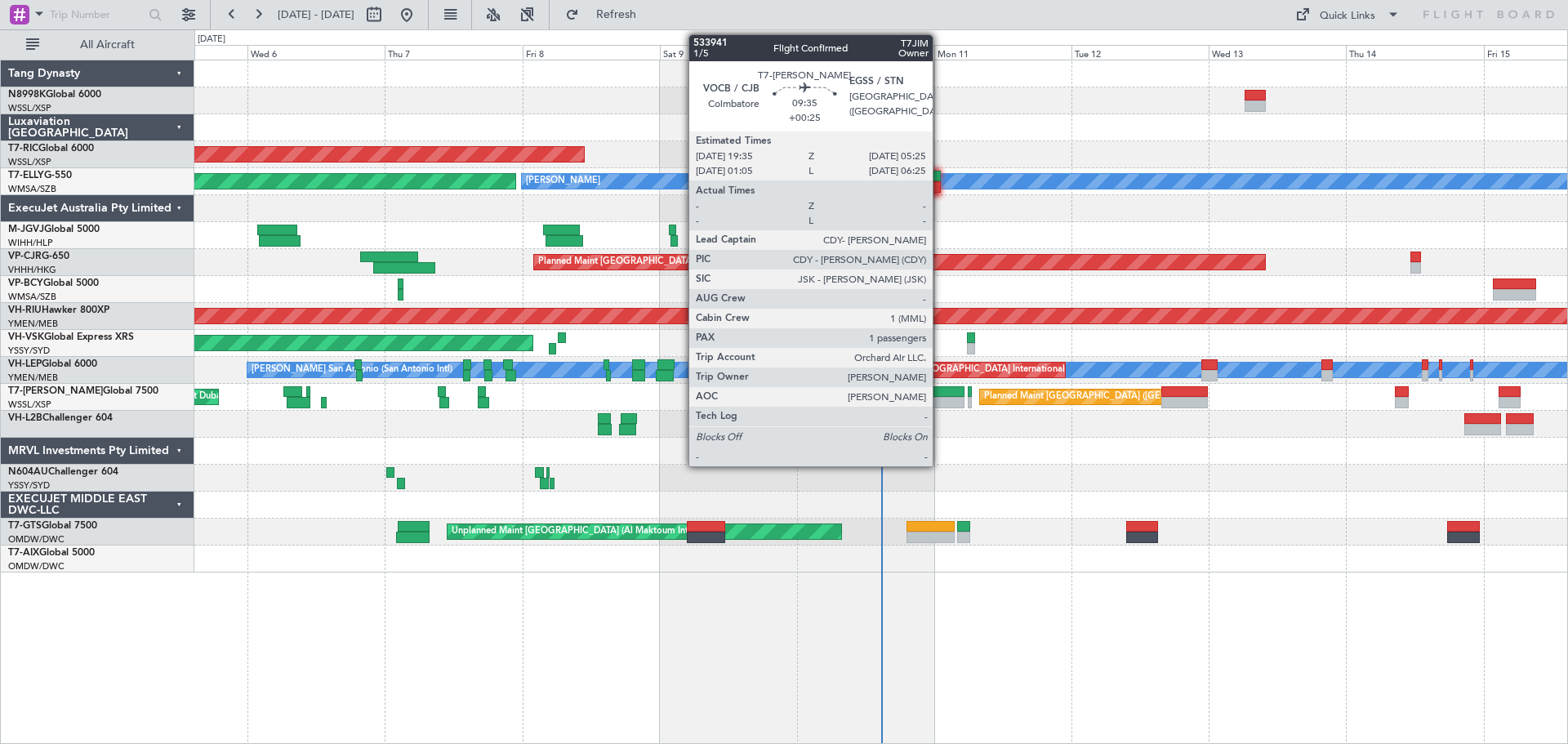
click at [940, 399] on div at bounding box center [936, 402] width 57 height 12
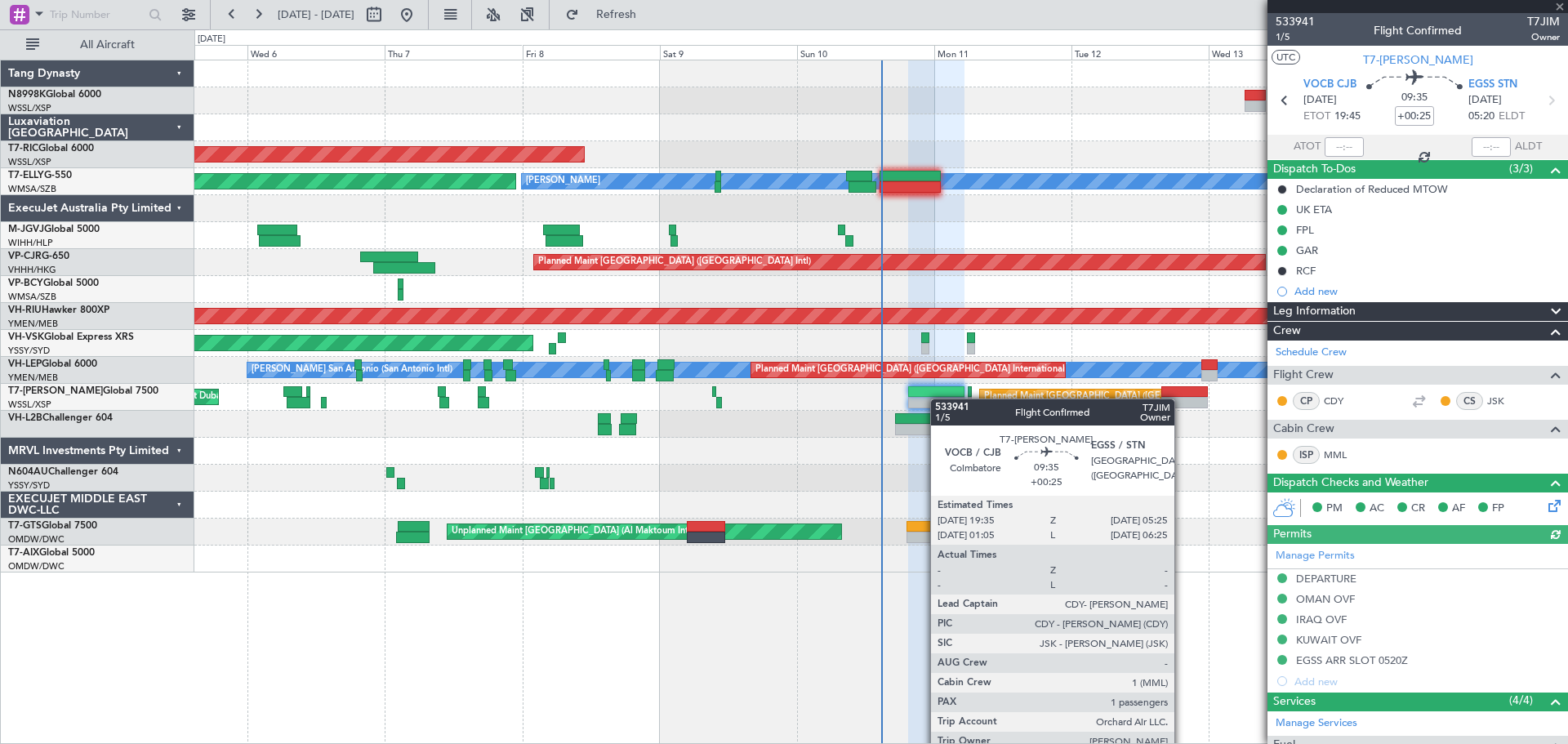
type input "[PERSON_NAME] (KYA)"
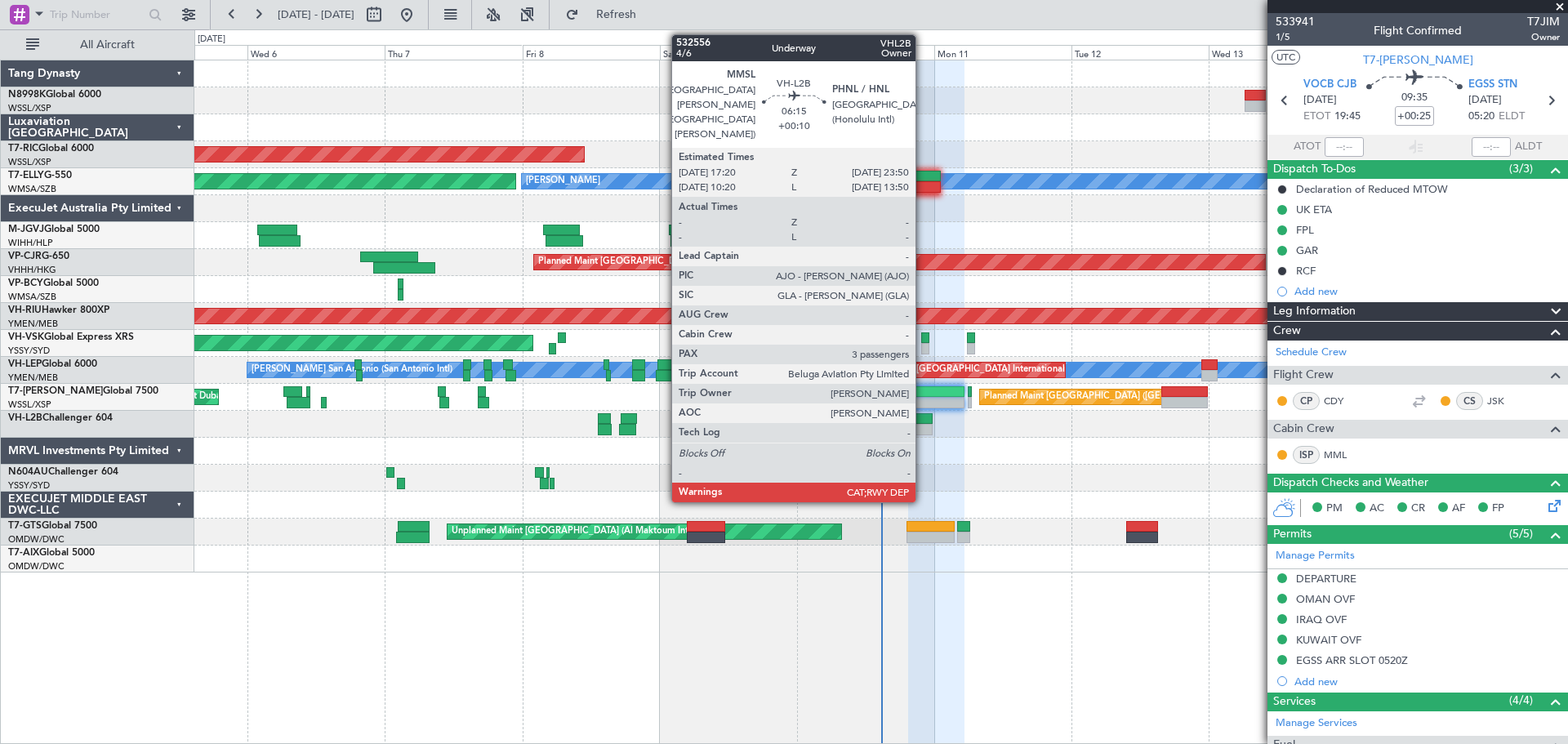
click at [923, 425] on div at bounding box center [914, 430] width 38 height 12
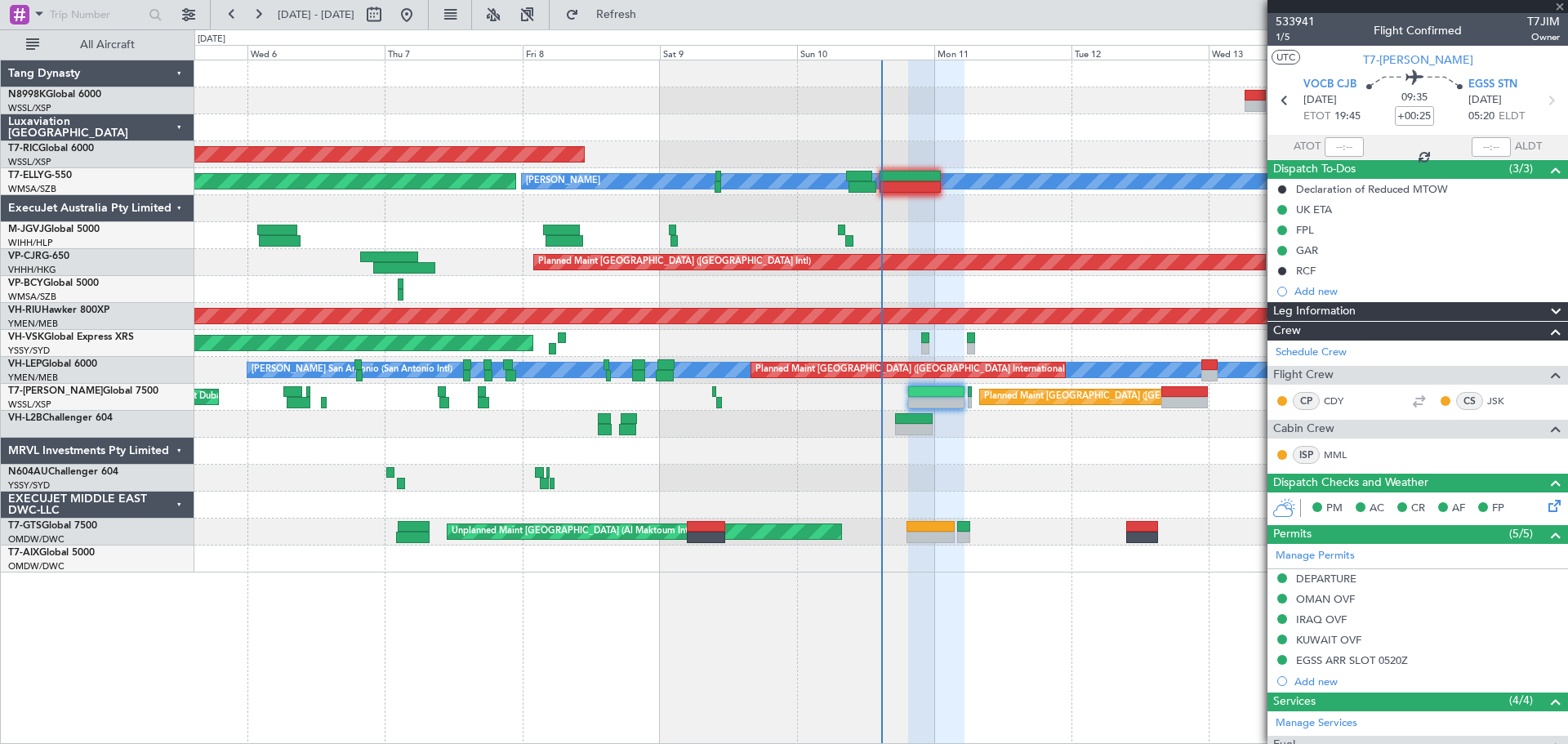
type input "+00:10"
type input "3"
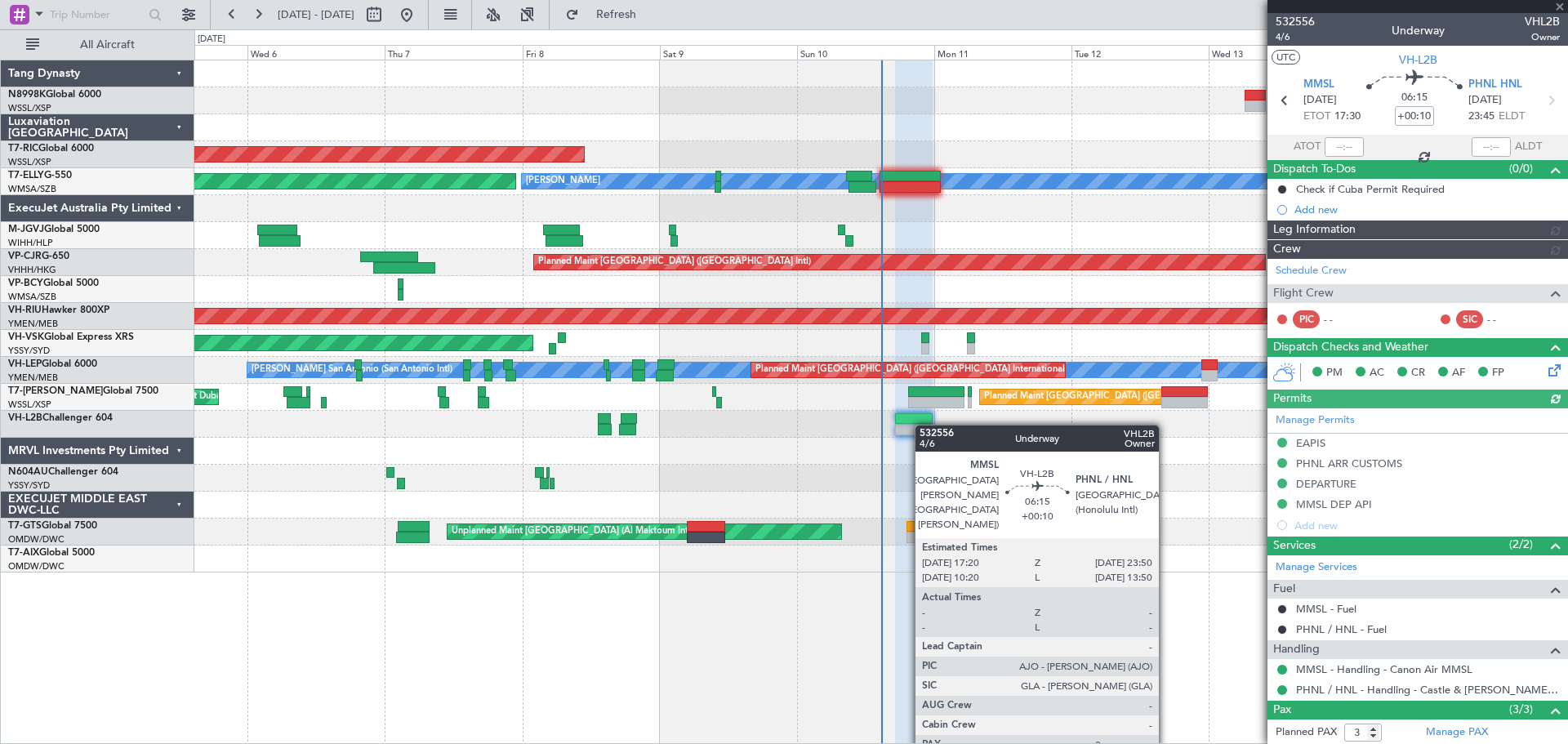
type input "[PERSON_NAME] (EYU)"
type input "A0013"
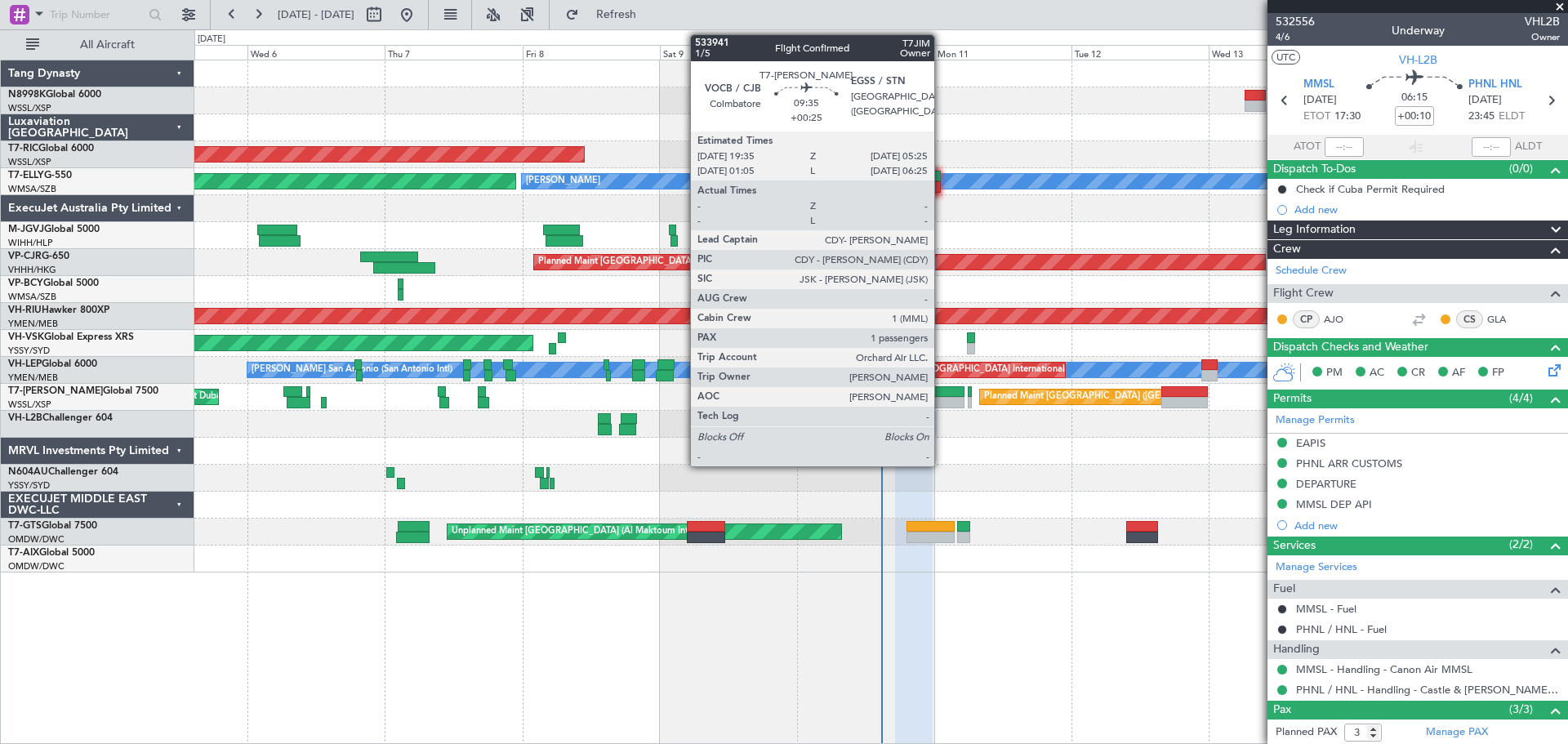
click at [942, 398] on div at bounding box center [936, 402] width 57 height 12
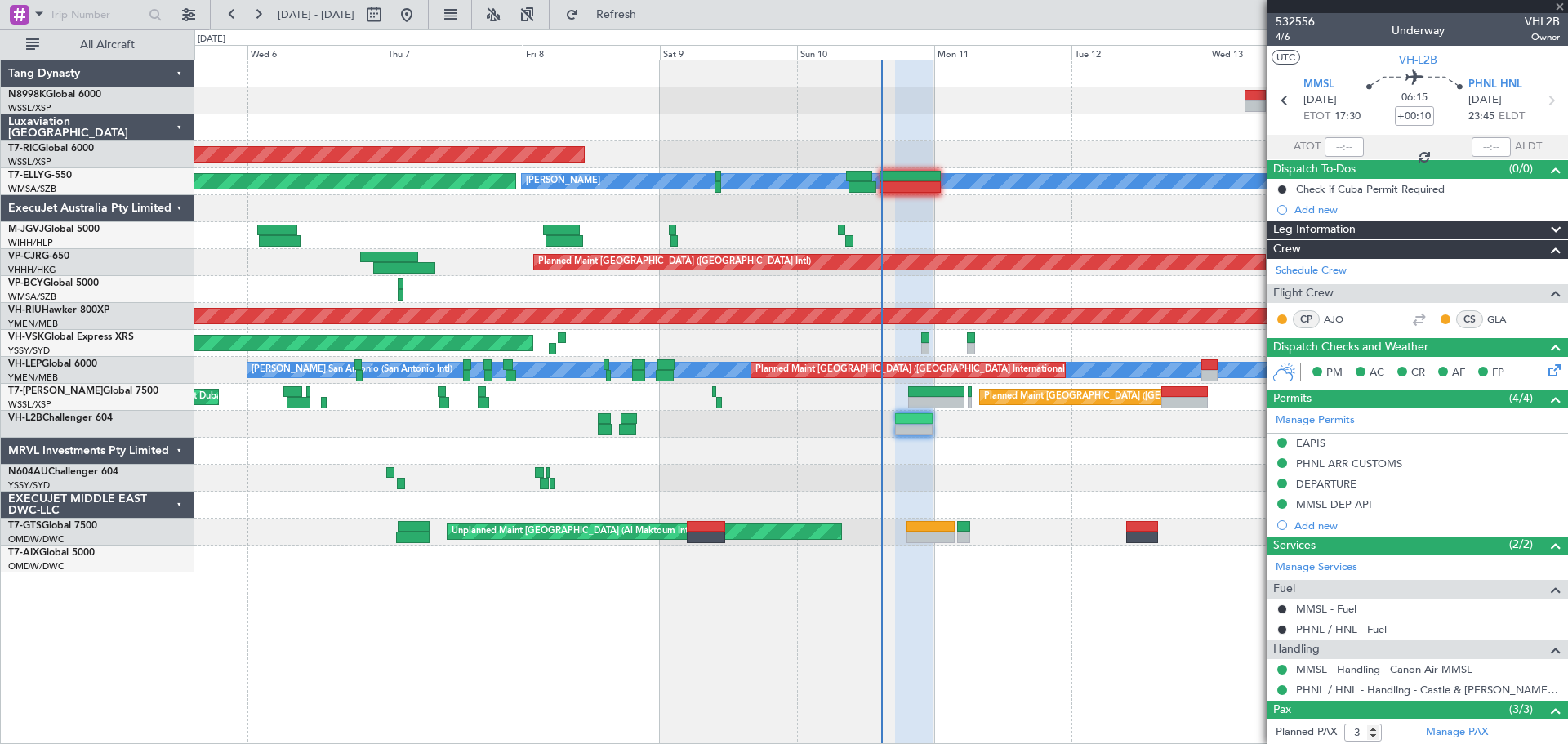
type input "+00:25"
type input "1"
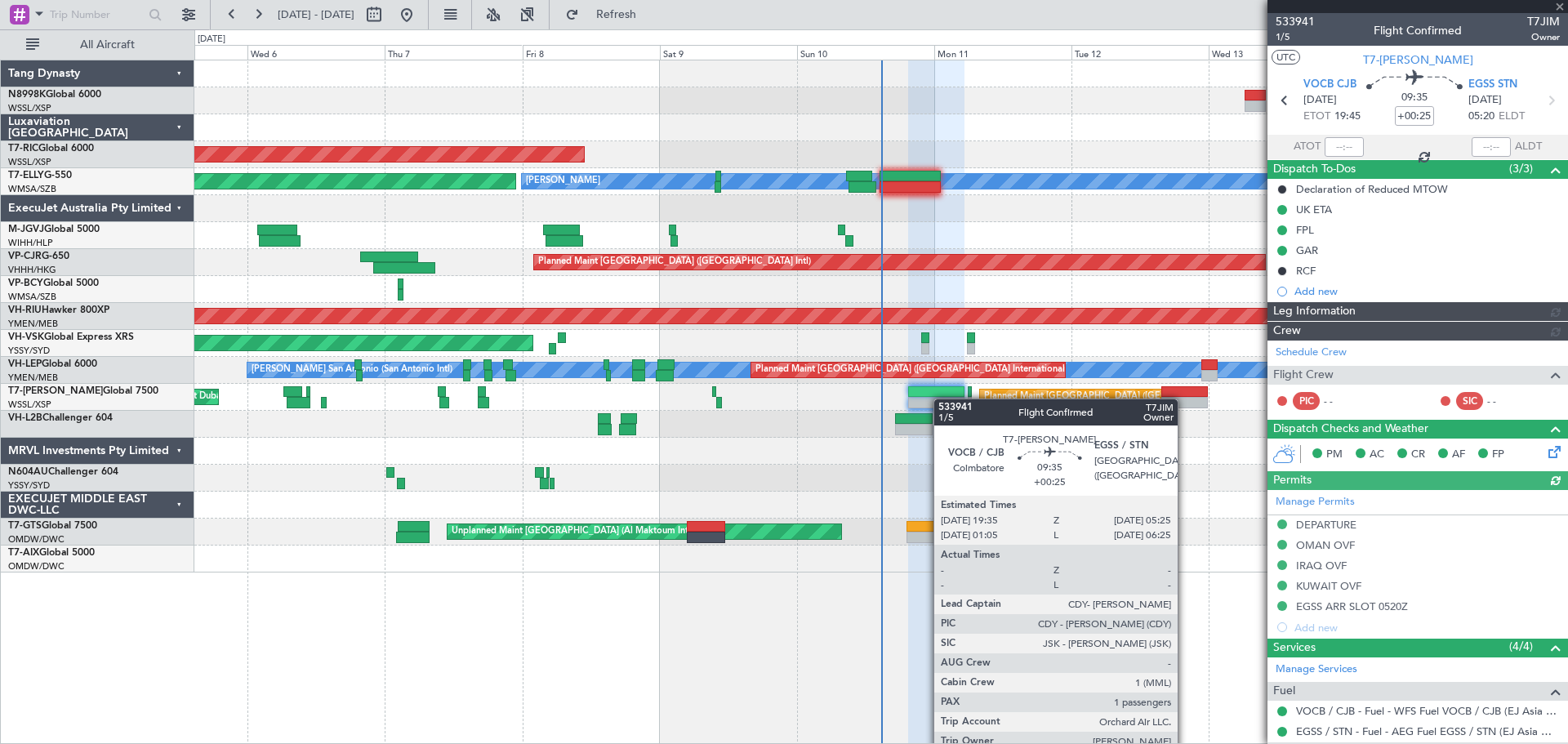
type input "[PERSON_NAME] (KYA)"
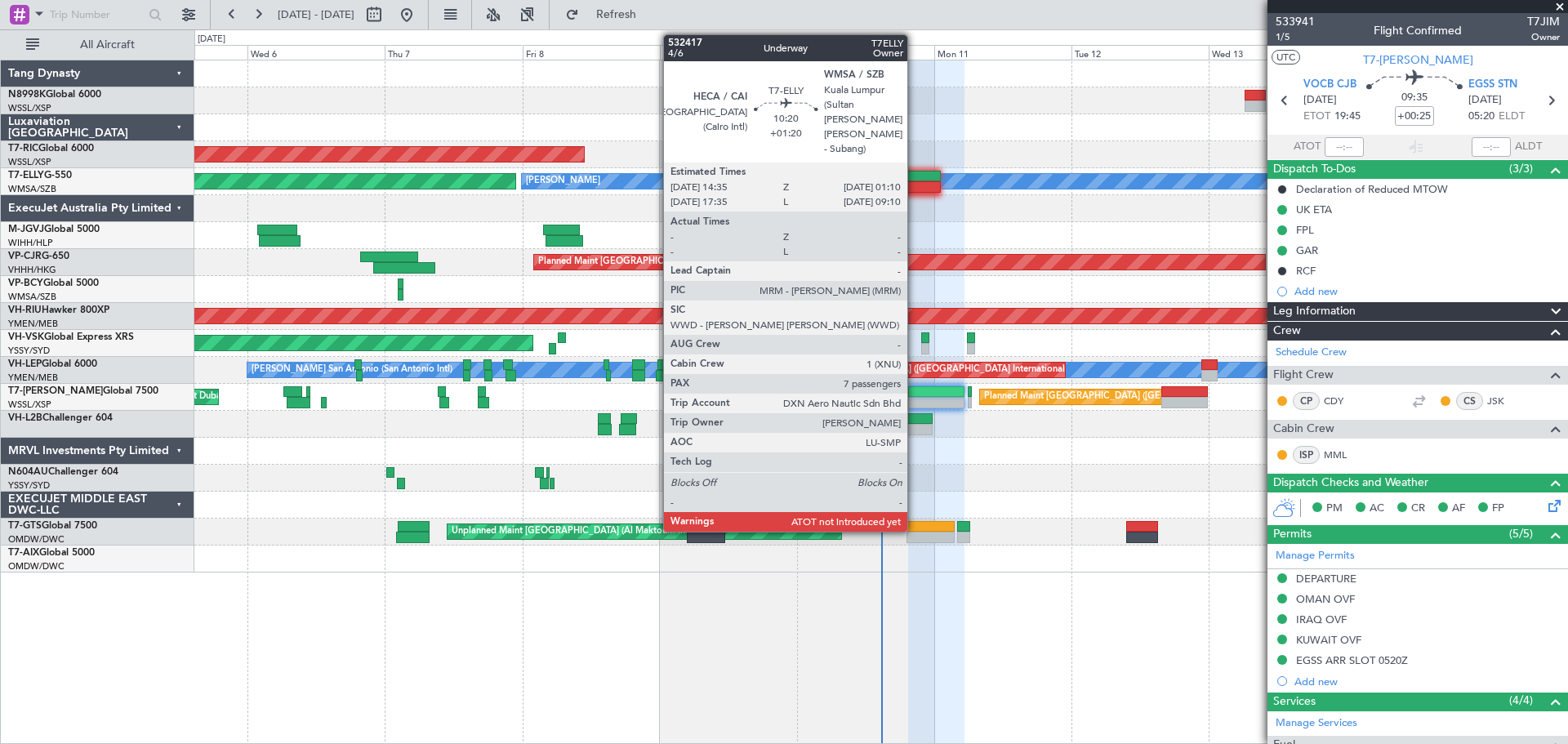
click at [914, 182] on div at bounding box center [910, 187] width 61 height 12
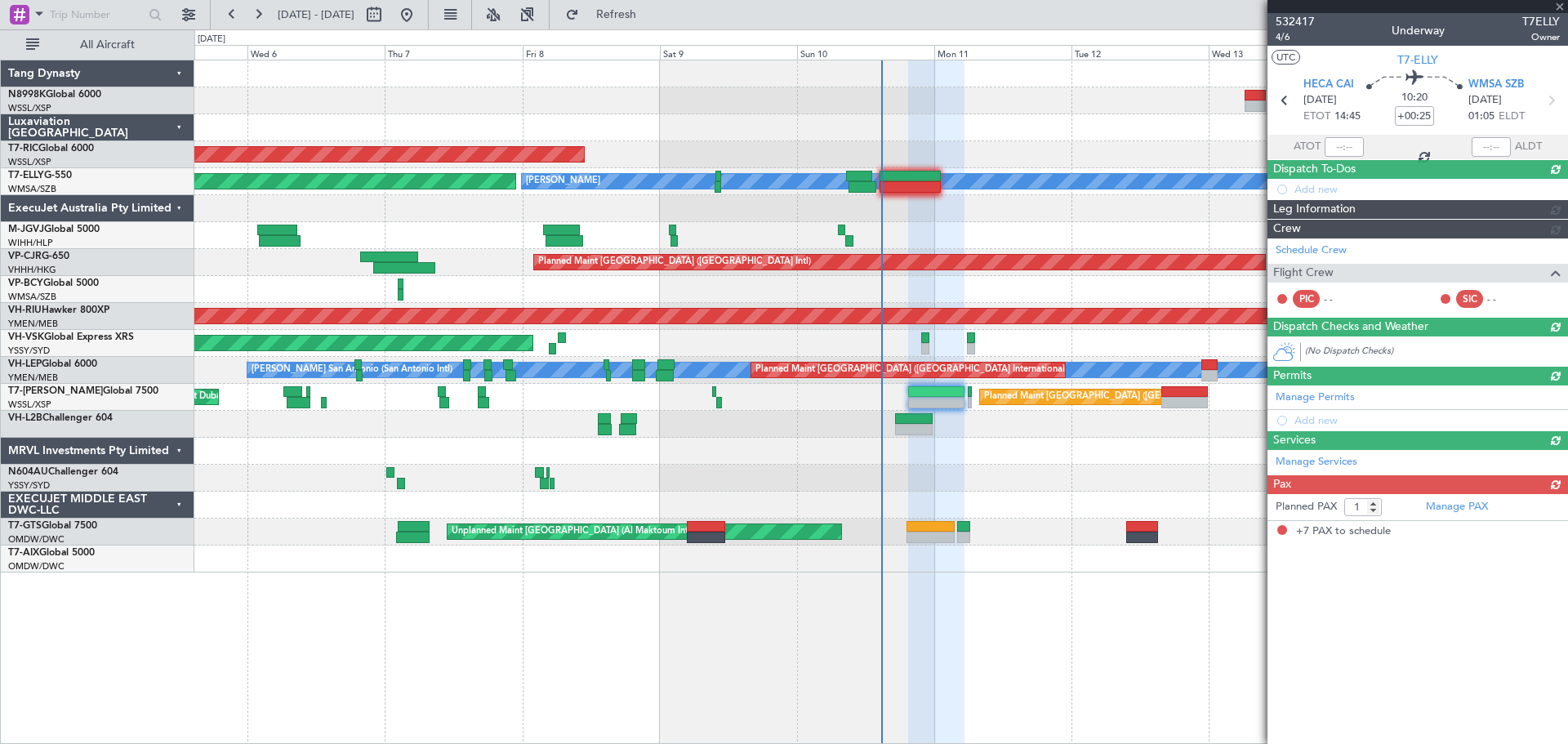
type input "+01:20"
type input "7"
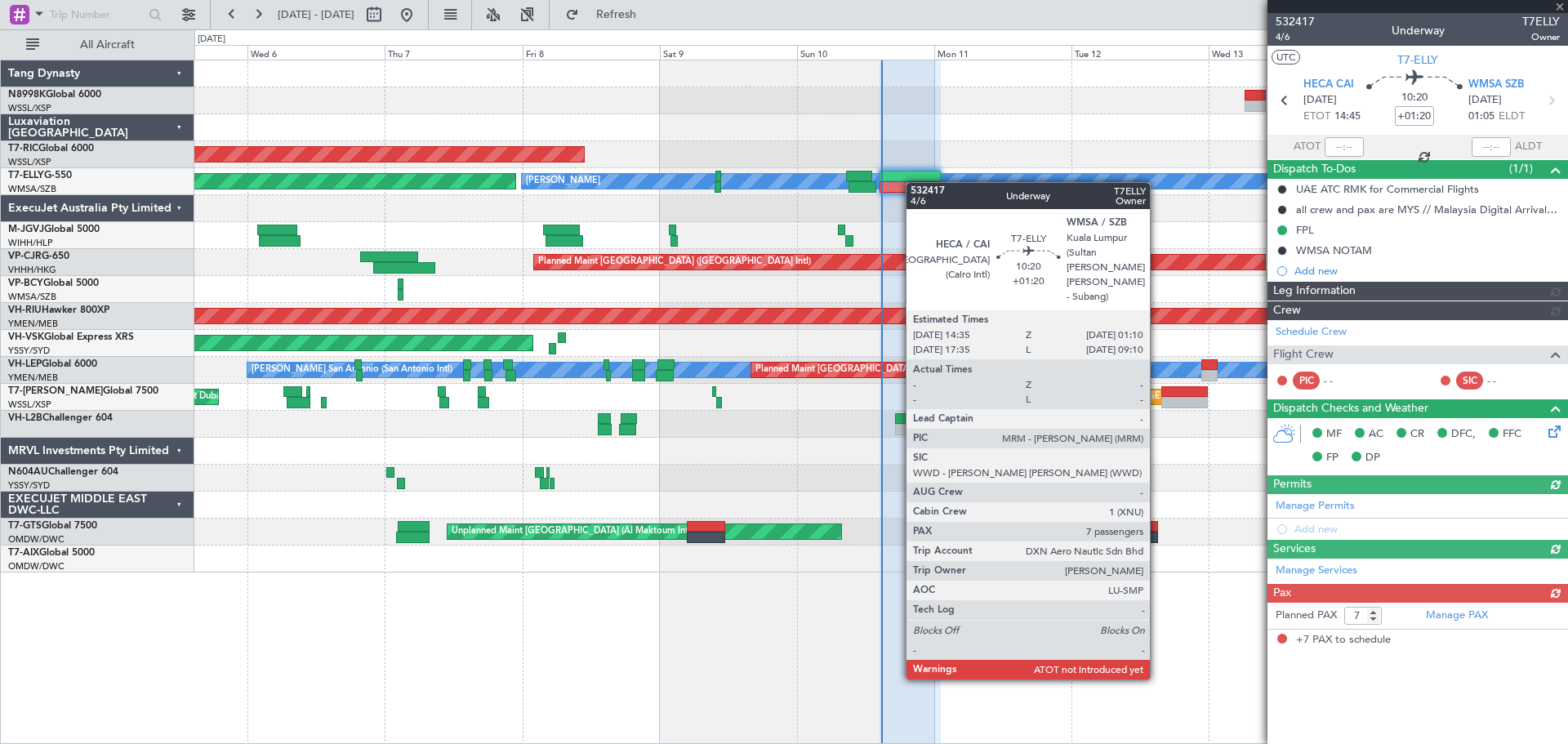
type input "[PERSON_NAME] (KYA)"
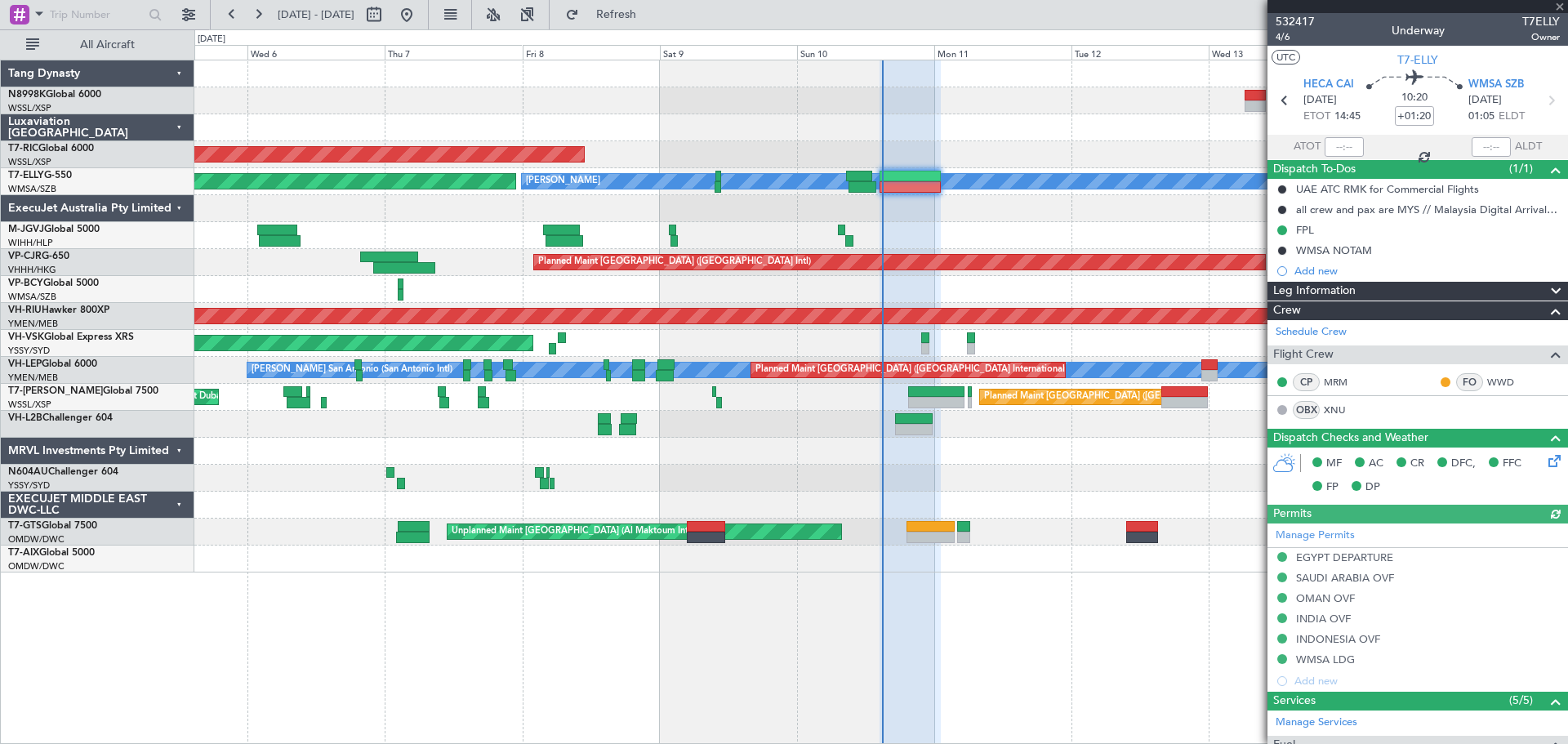
type input "[PERSON_NAME] (KYA)"
